Goal: Transaction & Acquisition: Purchase product/service

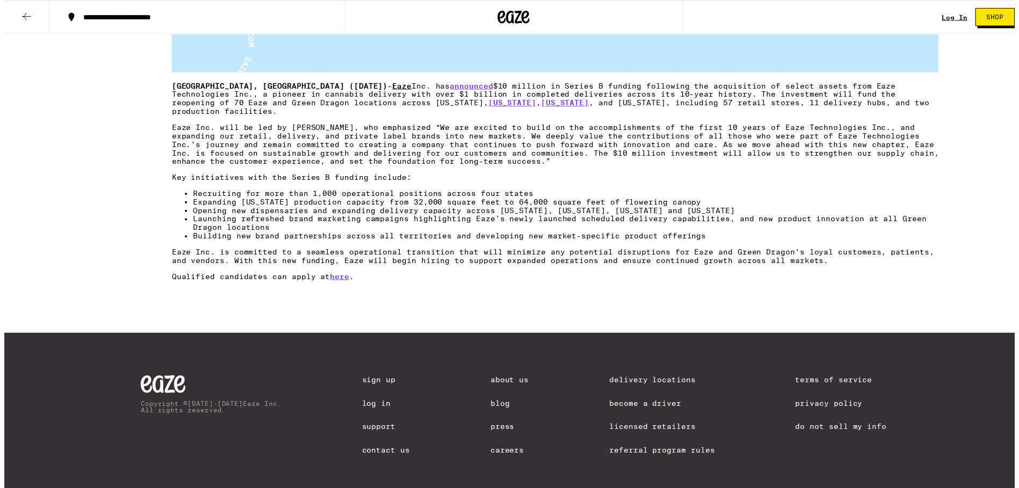
click at [391, 88] on link "Eaze" at bounding box center [400, 86] width 19 height 9
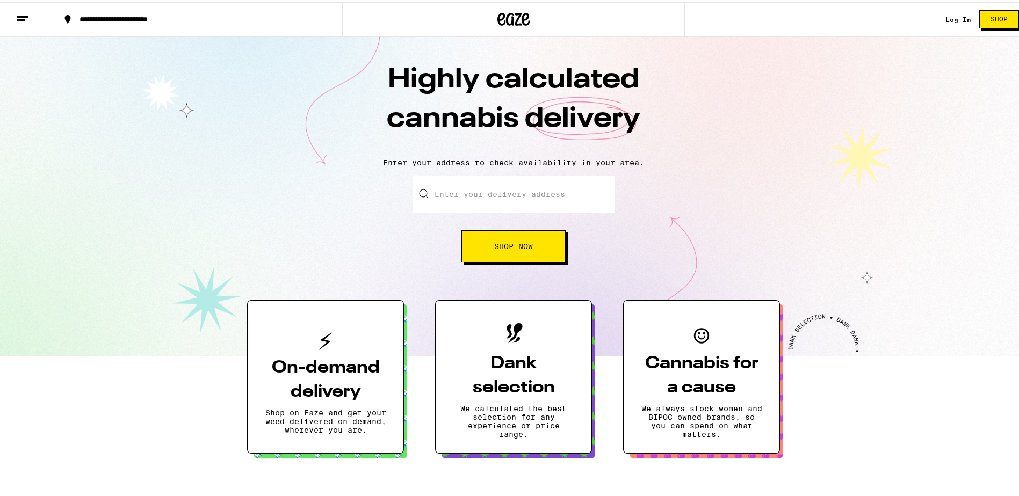
click at [484, 197] on input "Enter your delivery address" at bounding box center [513, 193] width 201 height 38
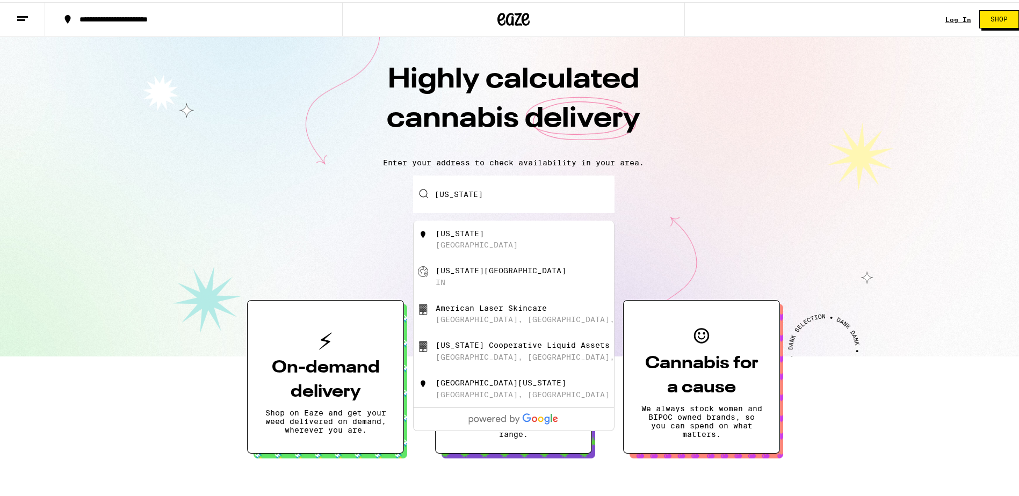
click at [454, 238] on div "Michigan USA" at bounding box center [532, 237] width 192 height 20
type input "Michigan"
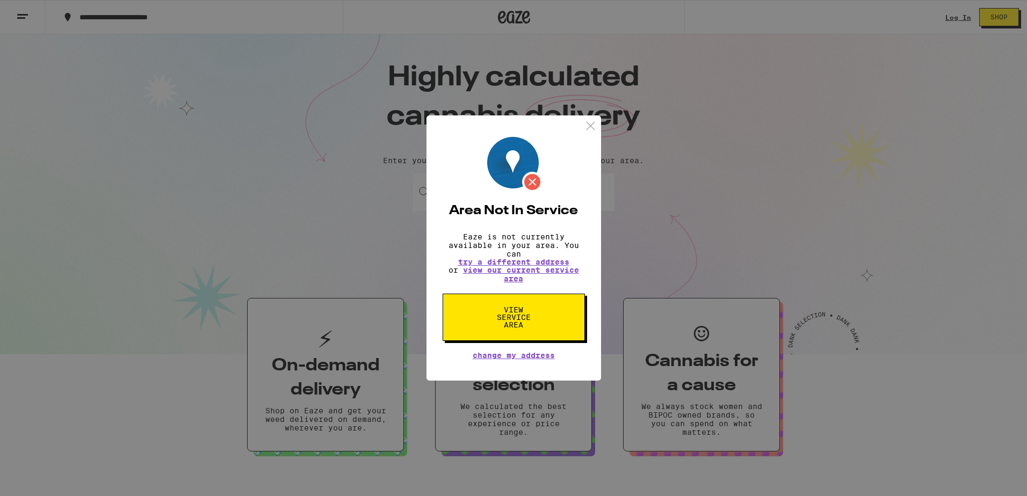
click at [595, 121] on img at bounding box center [590, 125] width 13 height 13
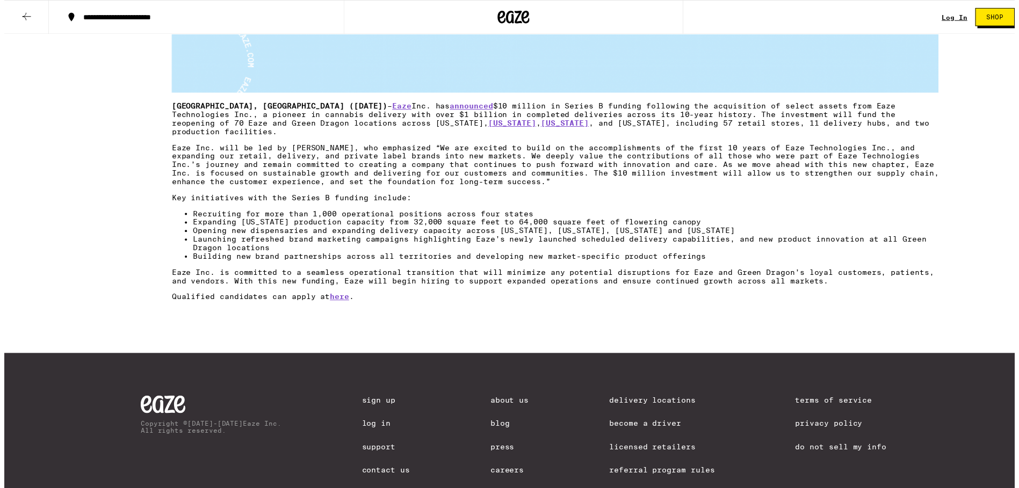
scroll to position [591, 0]
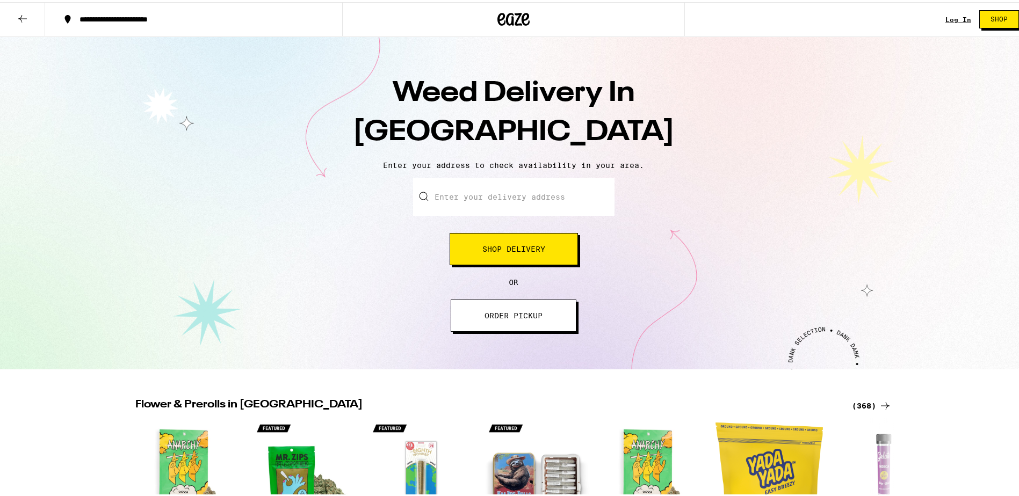
click at [521, 317] on span "ORDER PICKUP" at bounding box center [514, 314] width 58 height 8
click at [526, 192] on input "Enter your delivery address" at bounding box center [513, 195] width 201 height 38
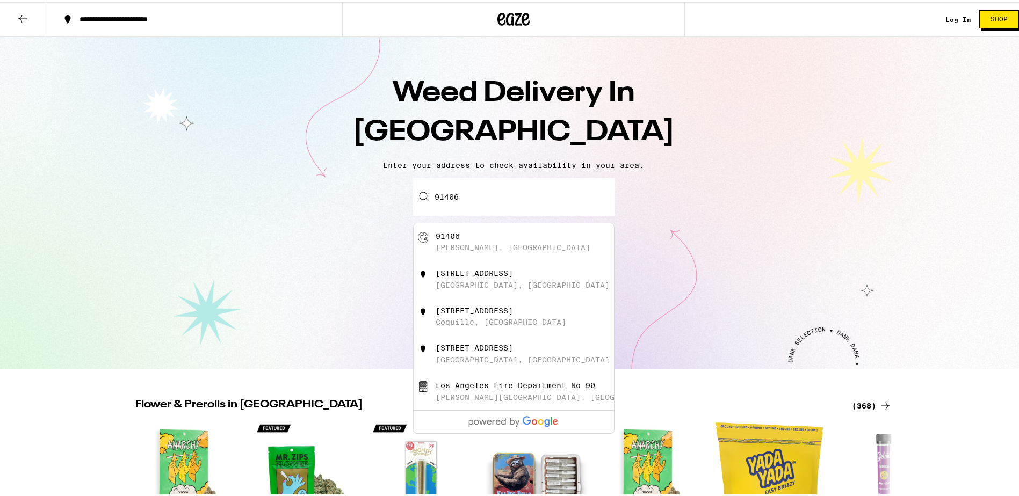
click at [454, 245] on div "[PERSON_NAME], [GEOGRAPHIC_DATA]" at bounding box center [513, 245] width 155 height 9
type input "[PERSON_NAME], CA 91406"
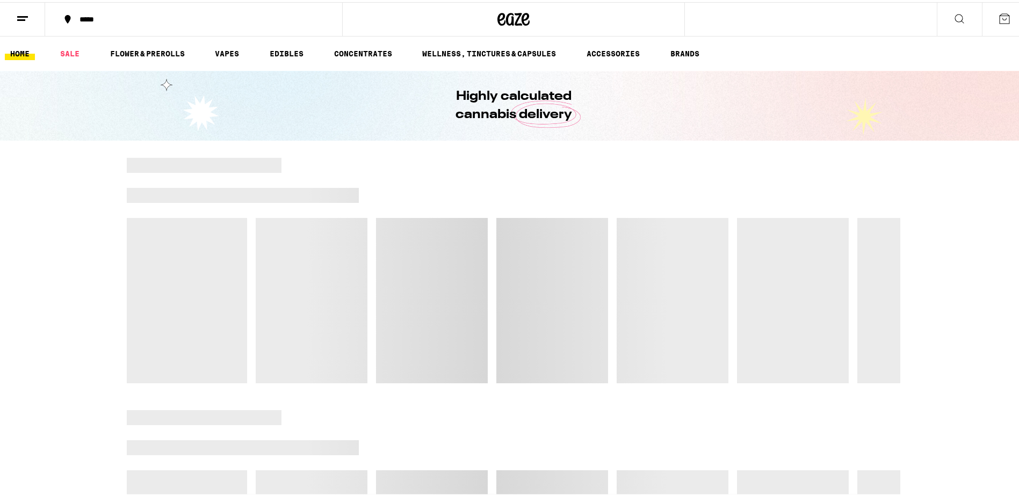
drag, startPoint x: 515, startPoint y: 309, endPoint x: 518, endPoint y: 316, distance: 7.9
click at [518, 316] on div at bounding box center [514, 269] width 774 height 226
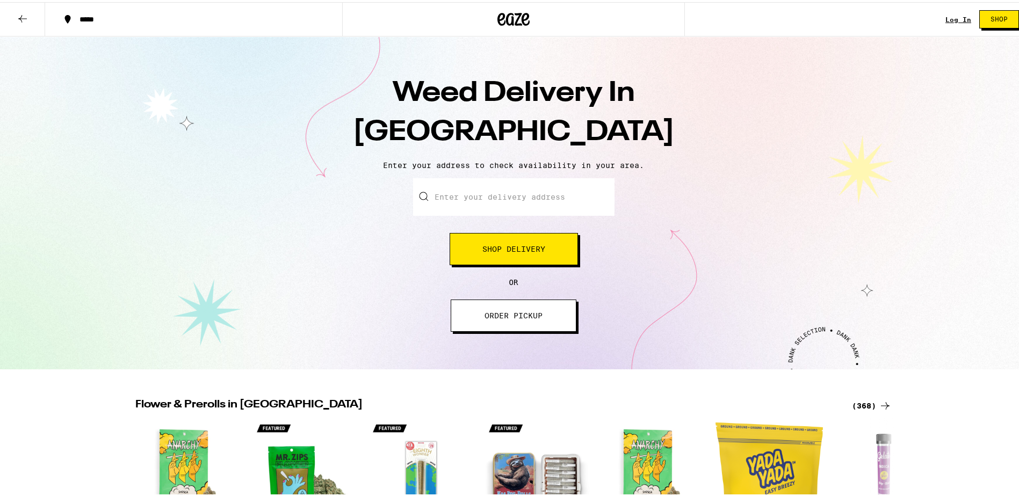
click at [529, 195] on input "Enter your delivery address" at bounding box center [513, 195] width 201 height 38
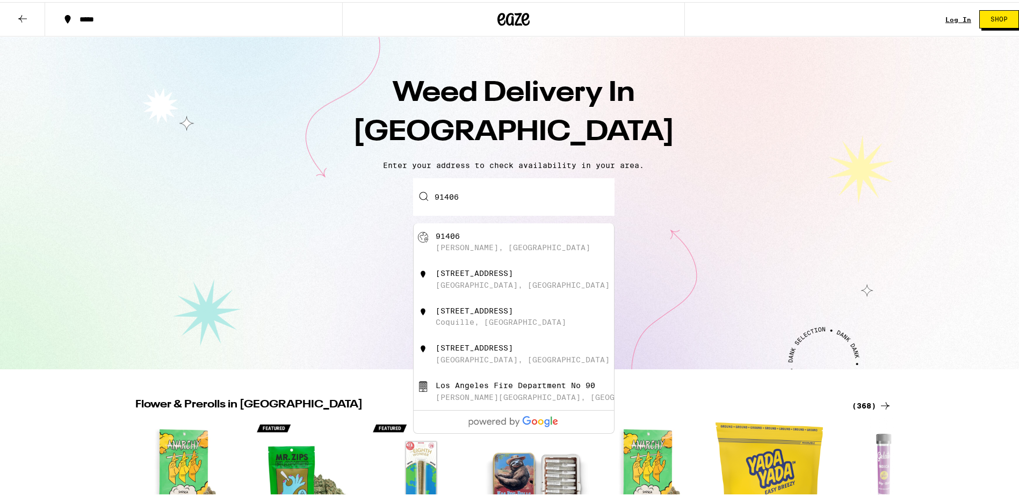
click at [440, 239] on div "91406" at bounding box center [448, 234] width 24 height 9
type input "[PERSON_NAME], CA 91406"
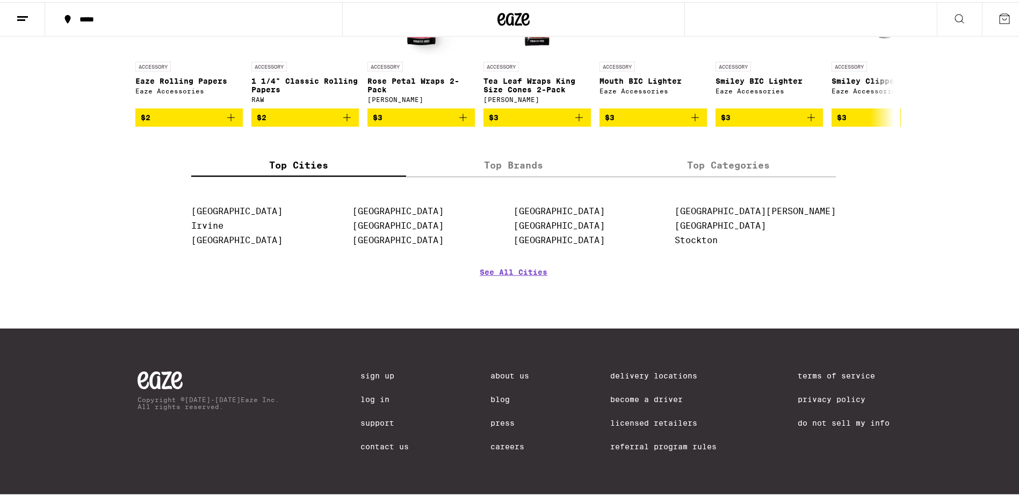
scroll to position [3999, 0]
click at [504, 269] on link "See All Cities" at bounding box center [514, 286] width 68 height 40
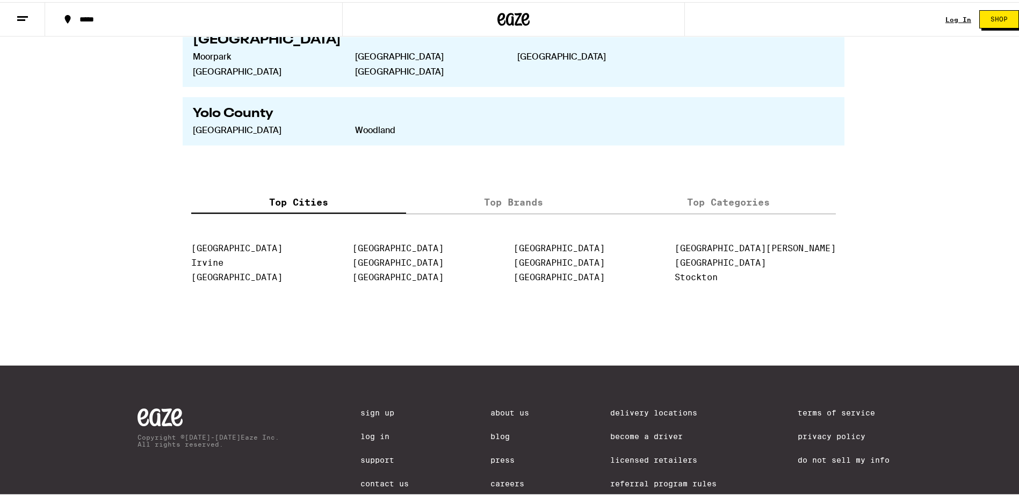
scroll to position [2317, 0]
